Goal: Information Seeking & Learning: Learn about a topic

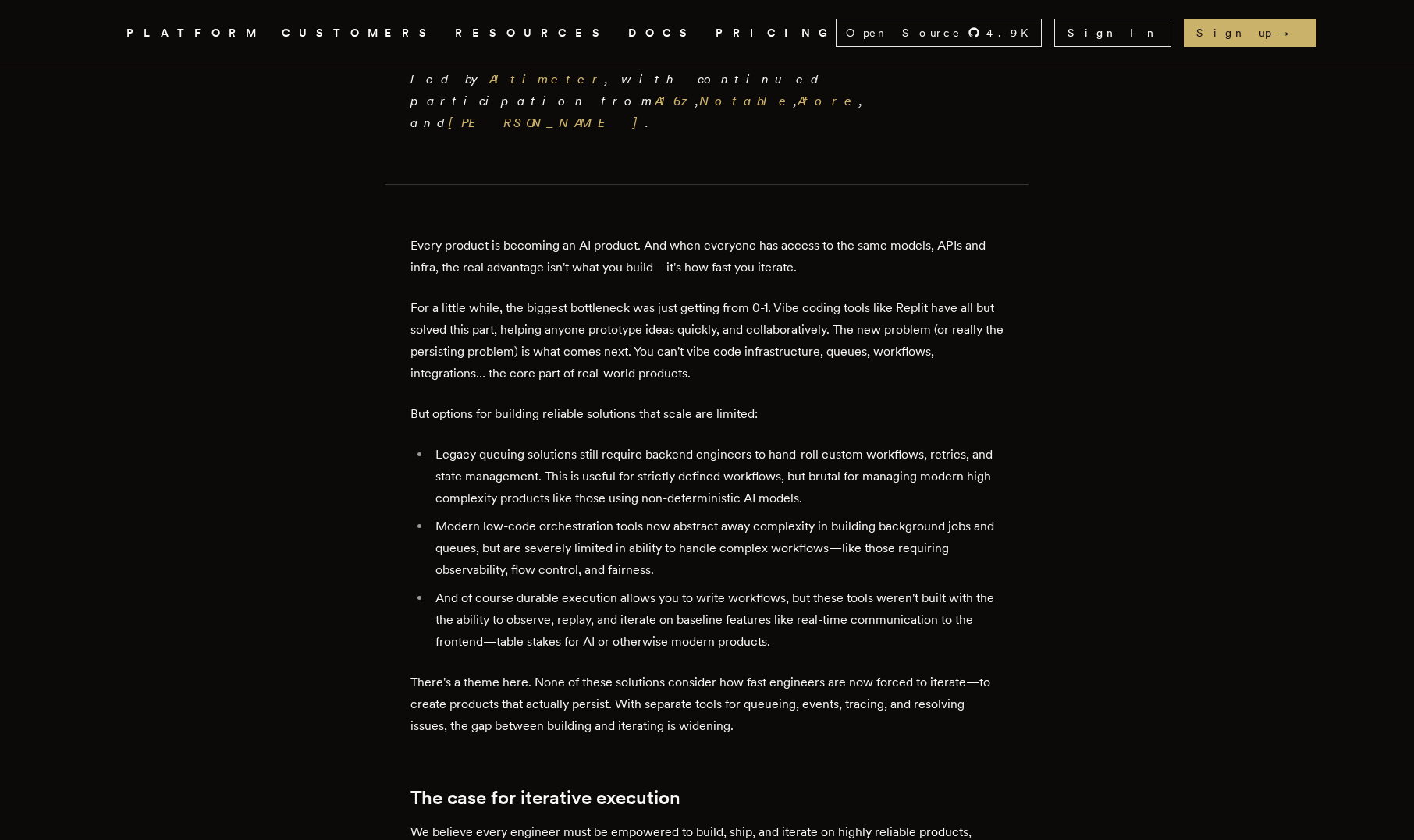
scroll to position [482, 0]
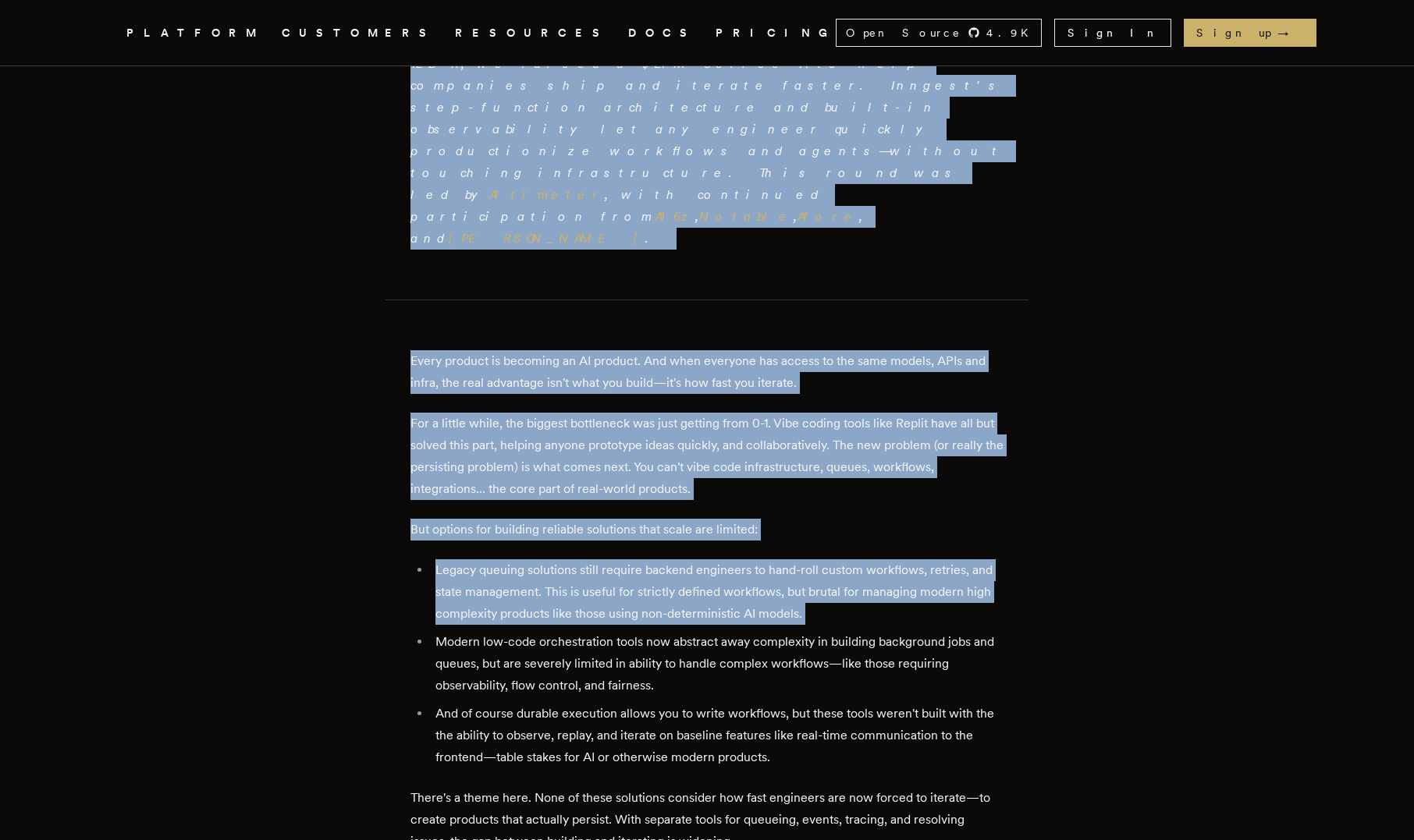
drag, startPoint x: 393, startPoint y: 405, endPoint x: 836, endPoint y: -82, distance: 658.3
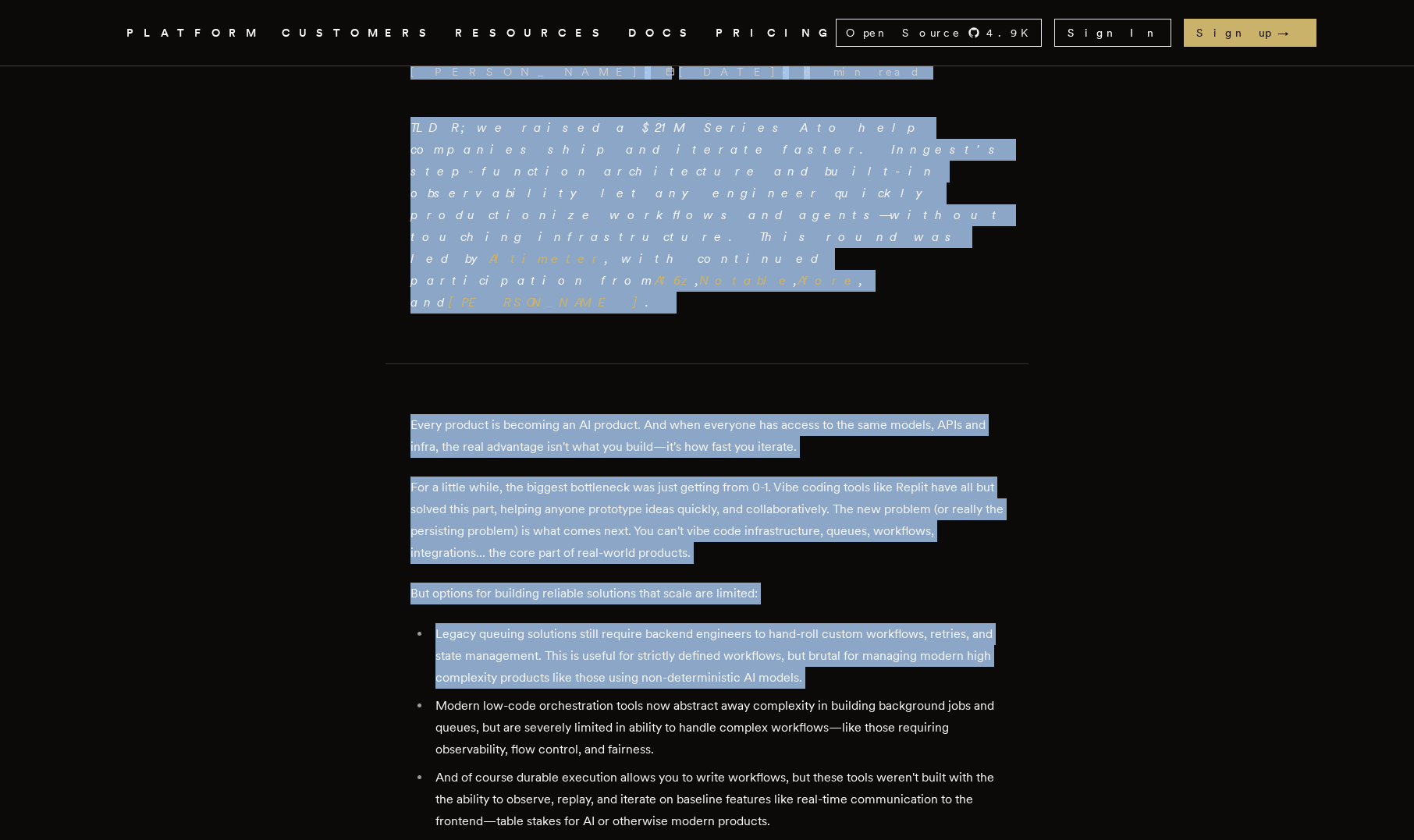
scroll to position [0, 0]
